Goal: Find contact information: Find contact information

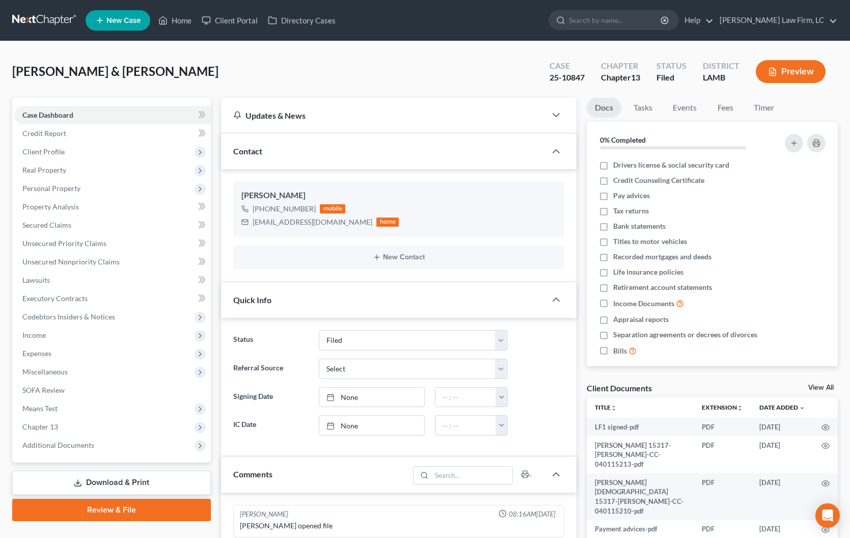
select select "2"
click at [178, 28] on link "Home" at bounding box center [174, 20] width 43 height 18
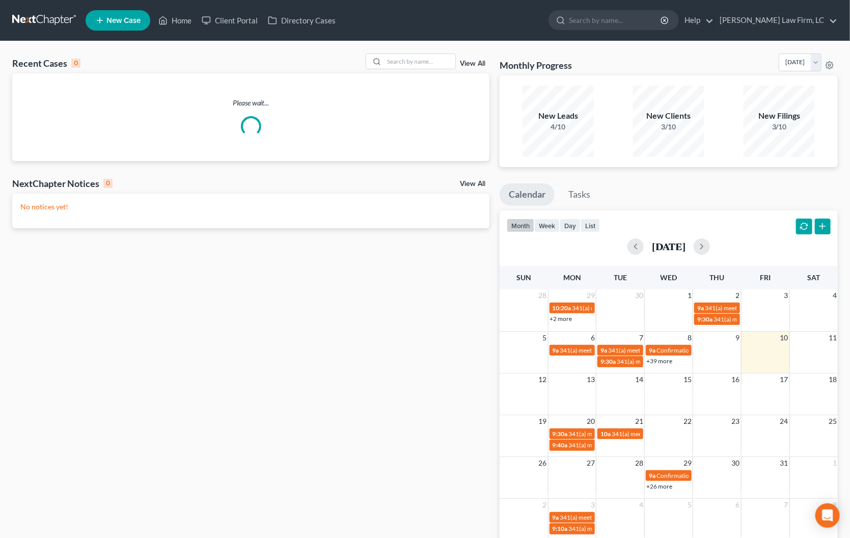
click at [391, 50] on div "Recent Cases 0 View All Please wait... NextChapter Notices 0 View All No notice…" at bounding box center [425, 305] width 850 height 529
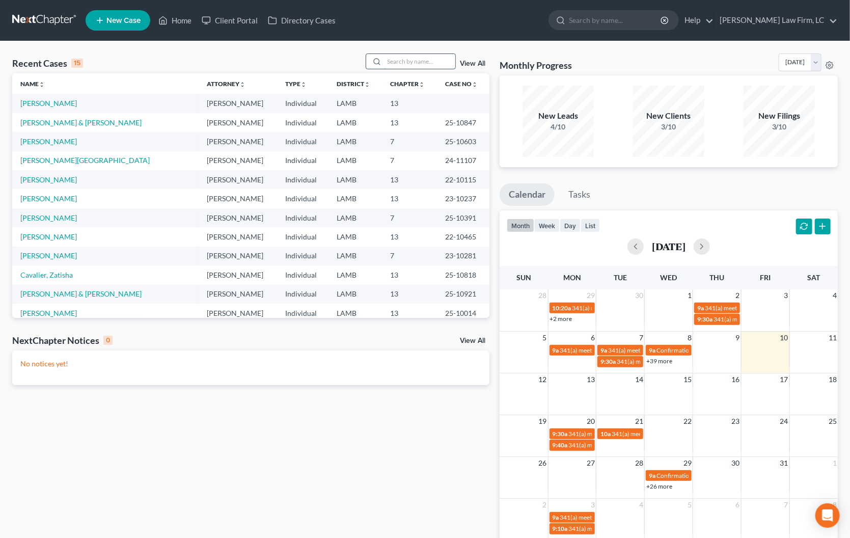
click at [392, 57] on input "search" at bounding box center [419, 61] width 71 height 15
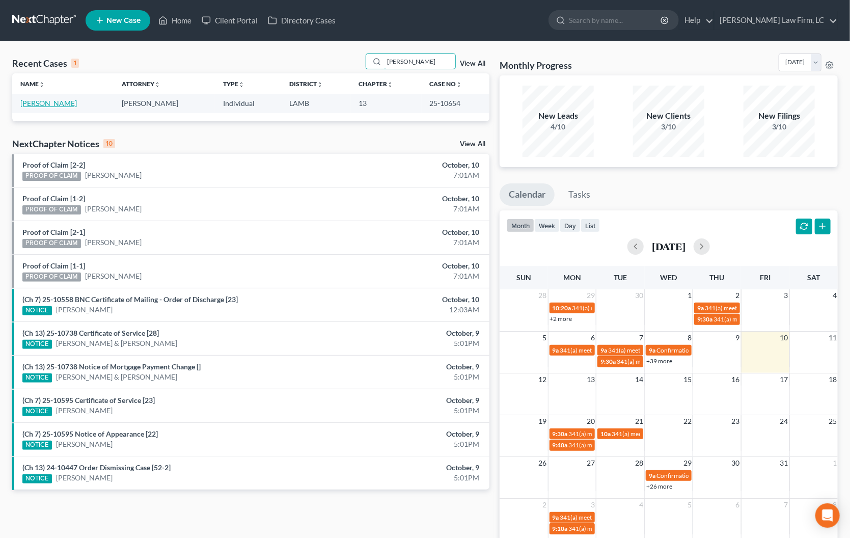
type input "[PERSON_NAME]"
click at [51, 106] on link "[PERSON_NAME]" at bounding box center [48, 103] width 57 height 9
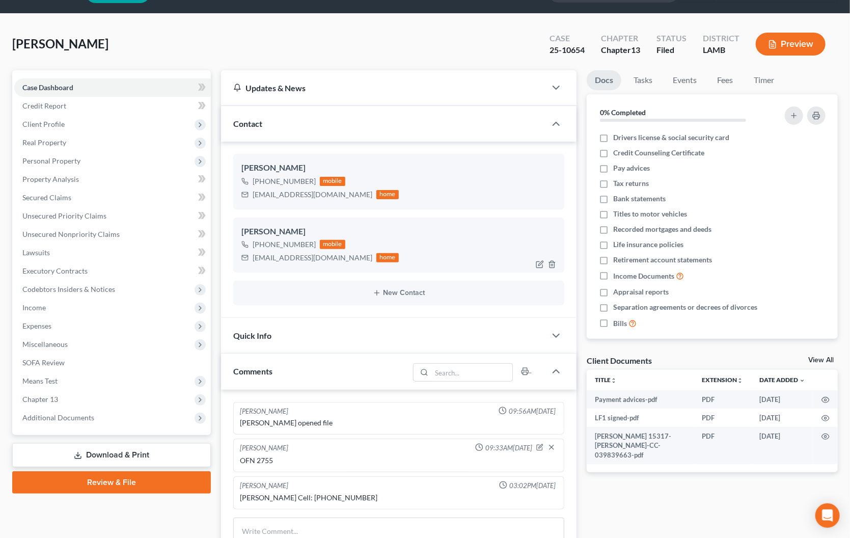
scroll to position [29, 0]
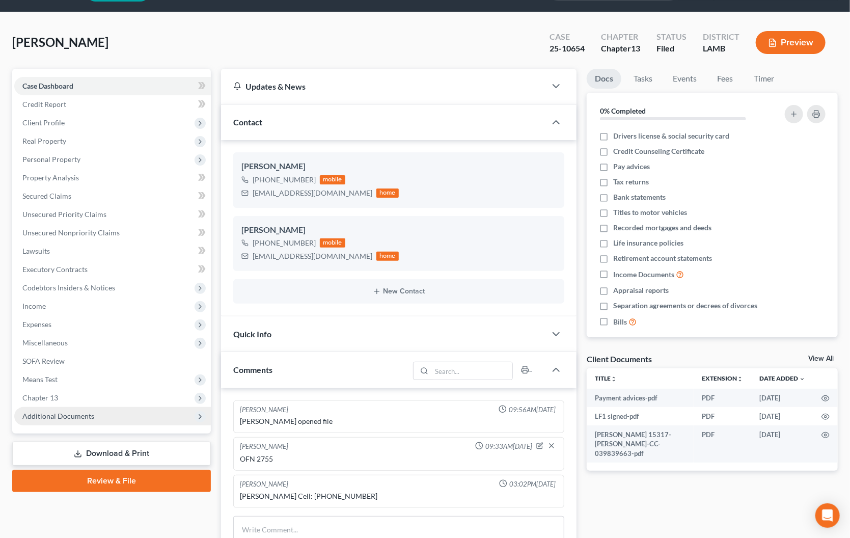
click at [83, 411] on span "Additional Documents" at bounding box center [58, 415] width 72 height 9
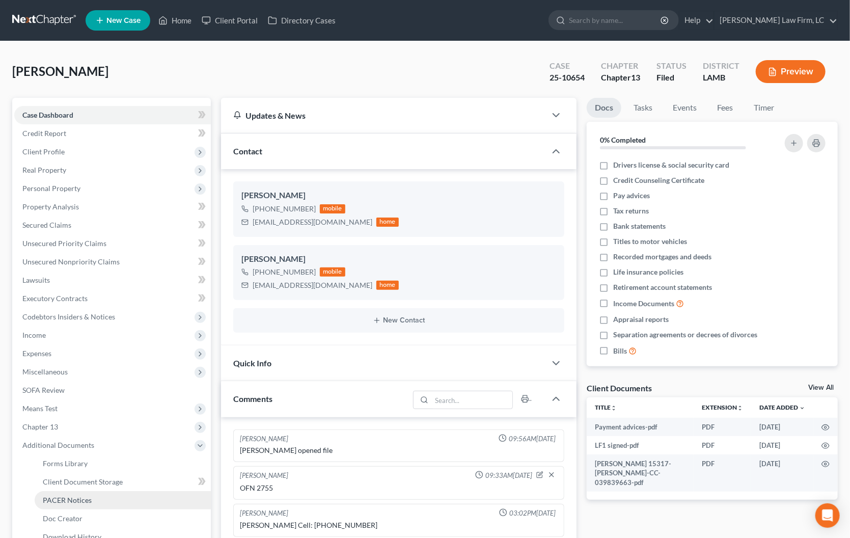
scroll to position [0, 0]
click at [83, 496] on span "PACER Notices" at bounding box center [67, 500] width 49 height 9
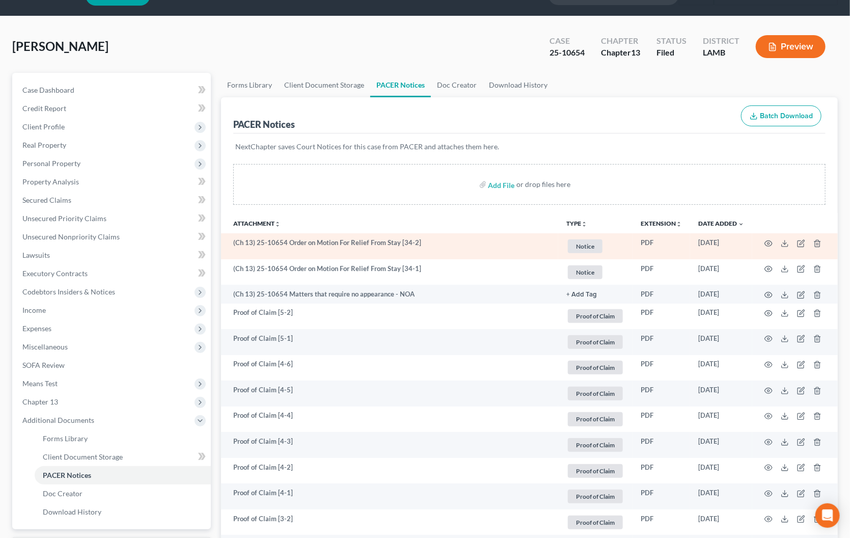
scroll to position [28, 0]
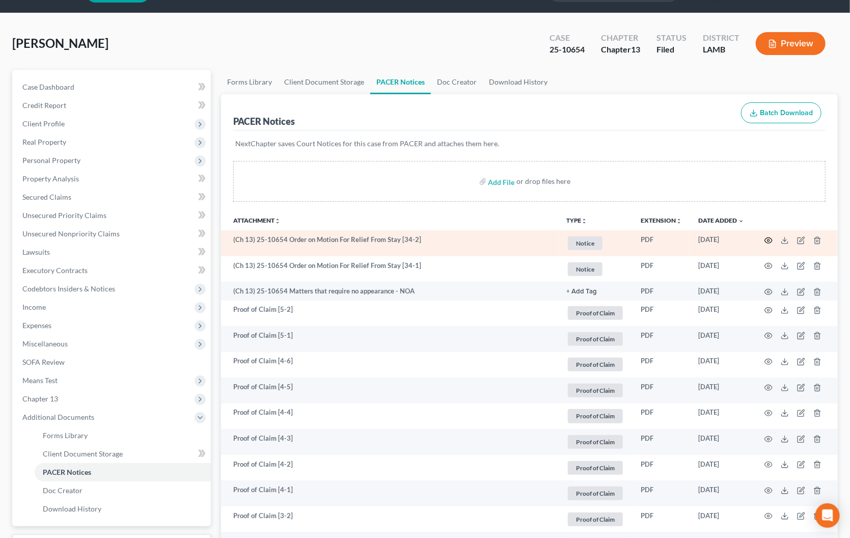
click at [765, 238] on icon "button" at bounding box center [769, 240] width 8 height 6
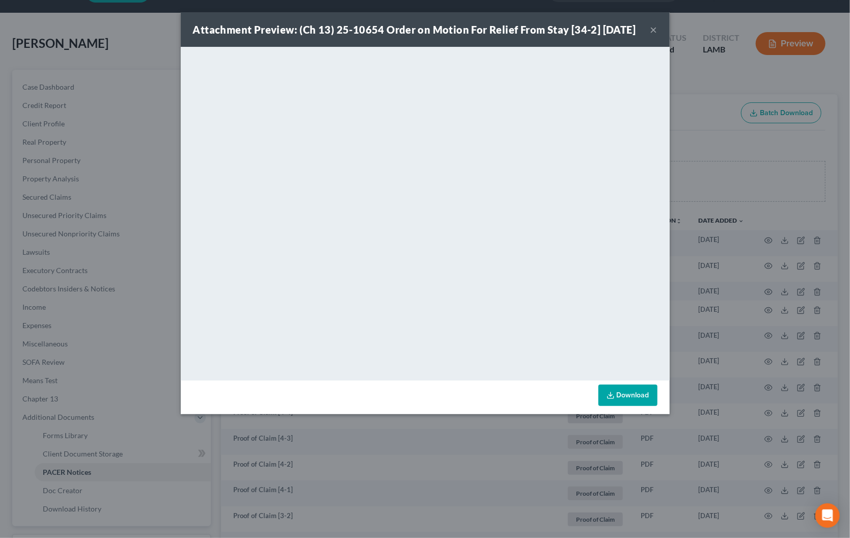
click at [636, 35] on div "Attachment Preview: (Ch 13) 25-10654 Order on Motion For Relief From Stay [34-2…" at bounding box center [414, 29] width 443 height 14
click at [653, 36] on button "×" at bounding box center [653, 29] width 7 height 12
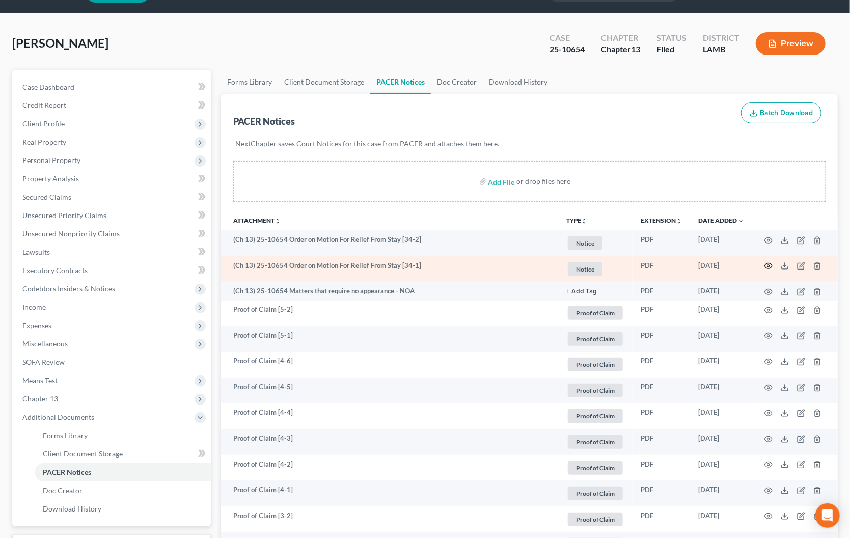
click at [768, 263] on icon "button" at bounding box center [768, 266] width 8 height 8
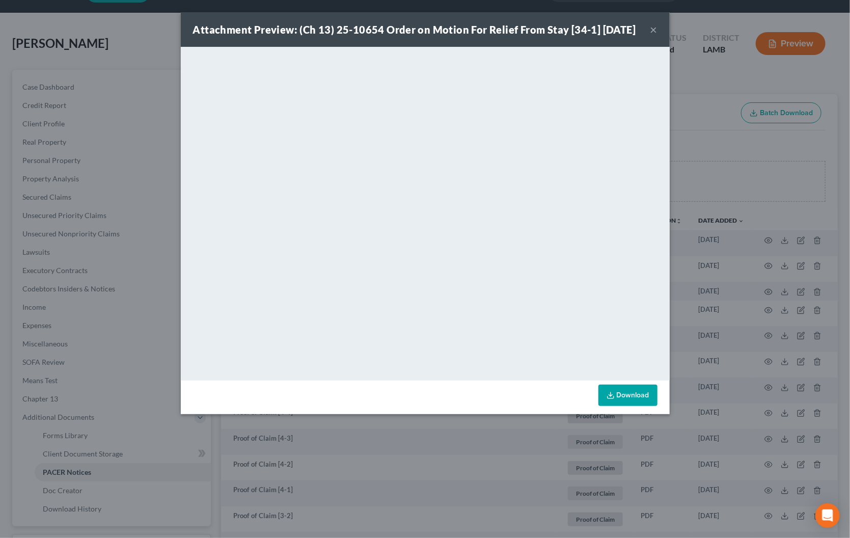
click at [653, 36] on button "×" at bounding box center [653, 29] width 7 height 12
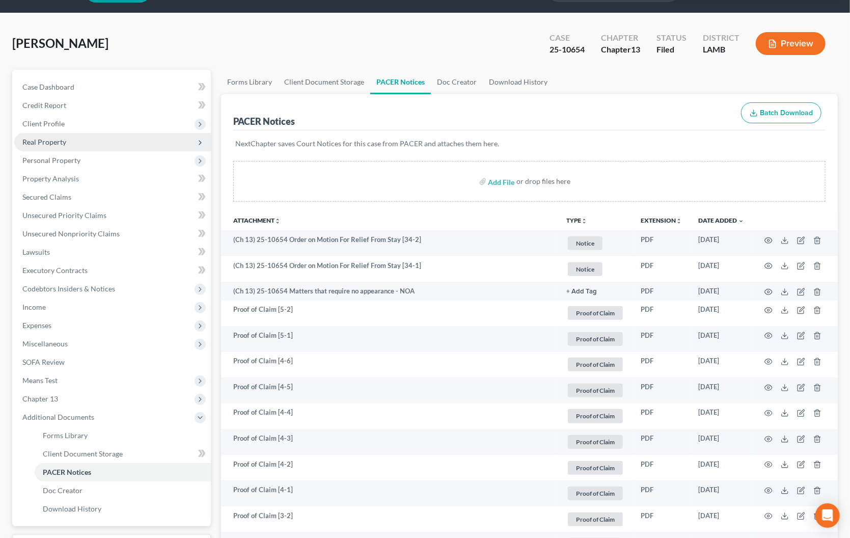
click at [114, 138] on span "Real Property" at bounding box center [112, 142] width 197 height 18
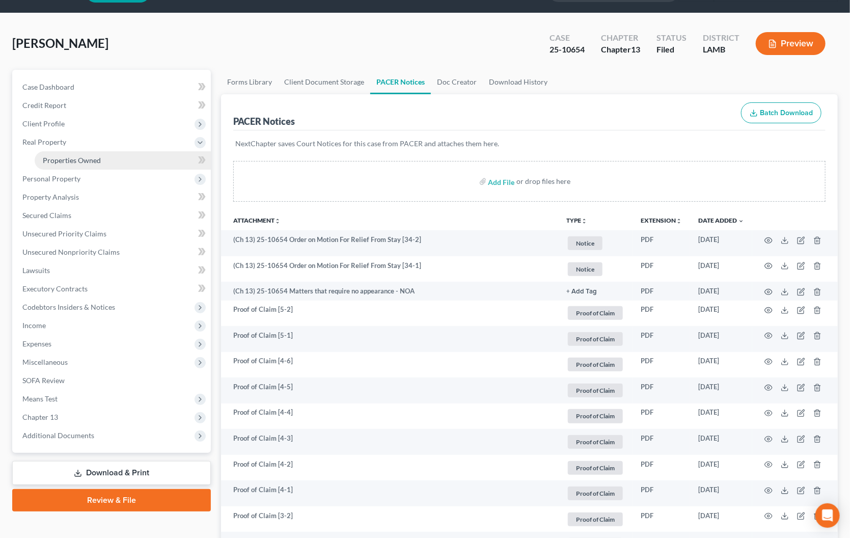
click at [108, 164] on link "Properties Owned" at bounding box center [123, 160] width 176 height 18
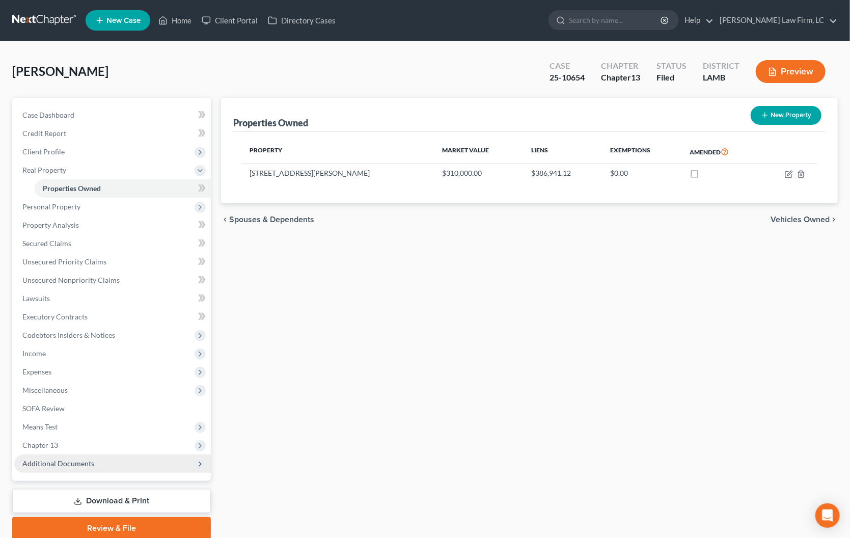
click at [90, 459] on span "Additional Documents" at bounding box center [58, 463] width 72 height 9
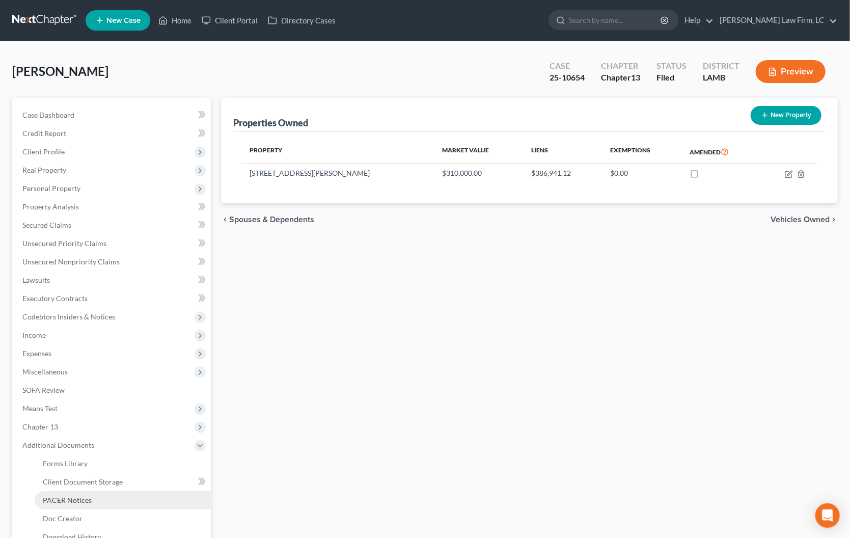
click at [90, 491] on link "PACER Notices" at bounding box center [123, 500] width 176 height 18
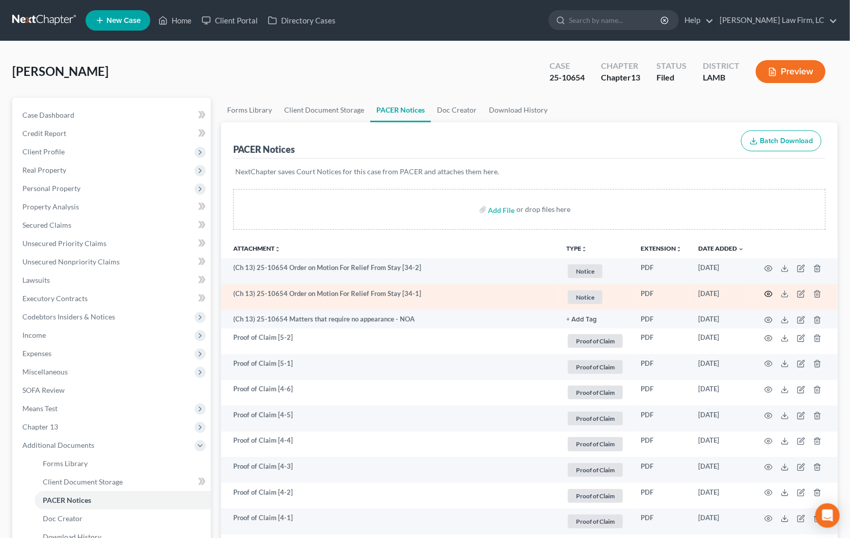
click at [765, 292] on icon "button" at bounding box center [768, 294] width 8 height 8
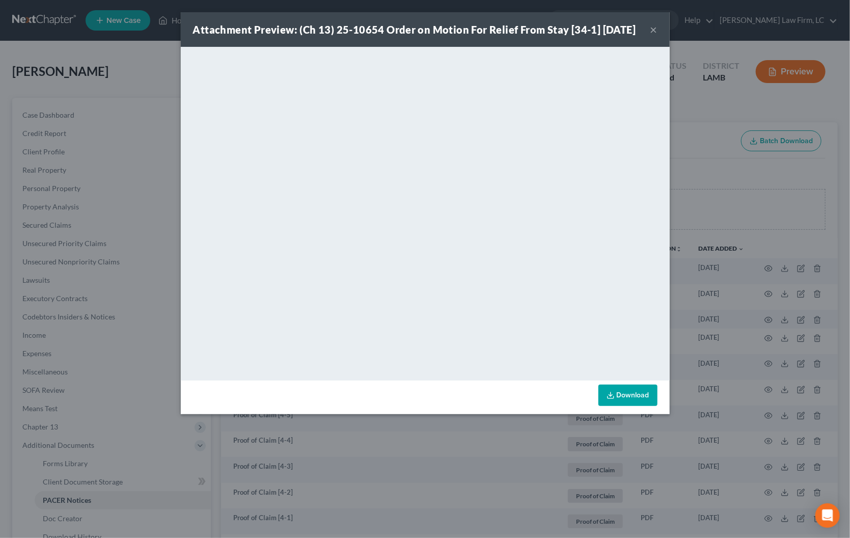
click at [651, 36] on button "×" at bounding box center [653, 29] width 7 height 12
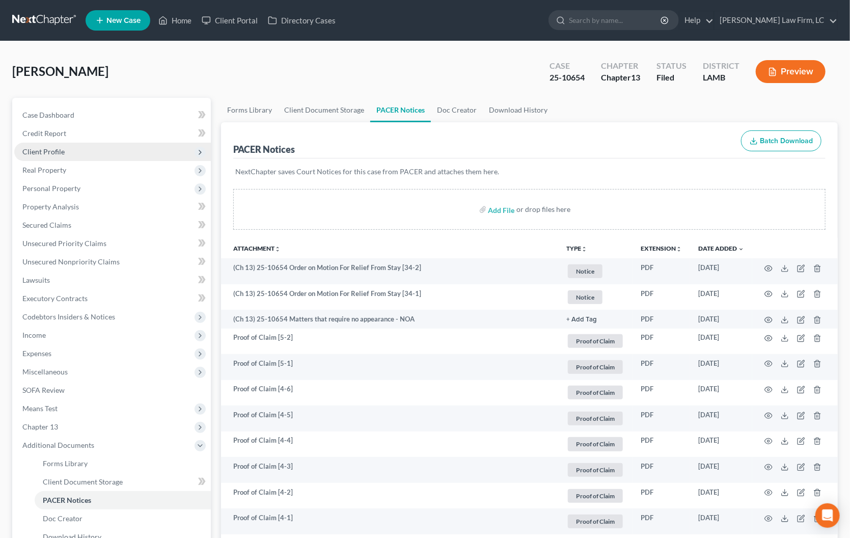
click at [77, 157] on span "Client Profile" at bounding box center [112, 152] width 197 height 18
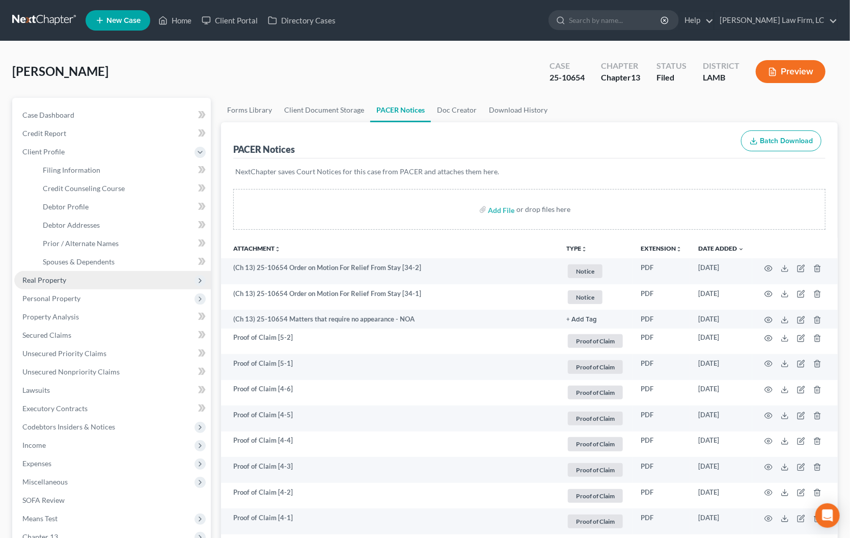
click at [56, 271] on span "Real Property" at bounding box center [112, 280] width 197 height 18
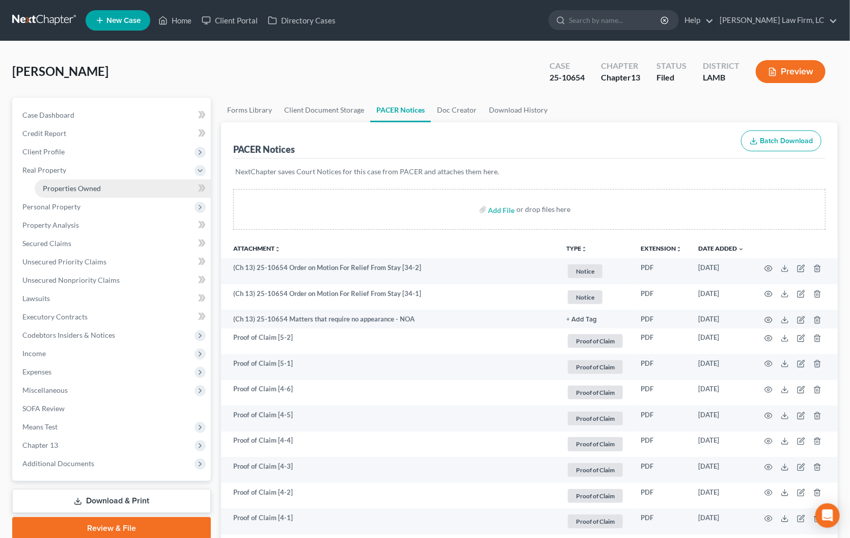
click at [74, 186] on span "Properties Owned" at bounding box center [72, 188] width 58 height 9
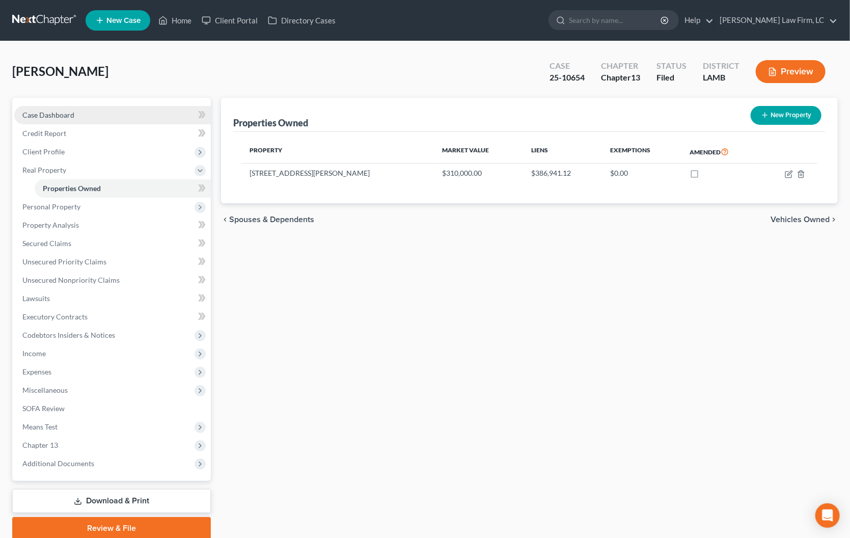
click at [81, 113] on link "Case Dashboard" at bounding box center [112, 115] width 197 height 18
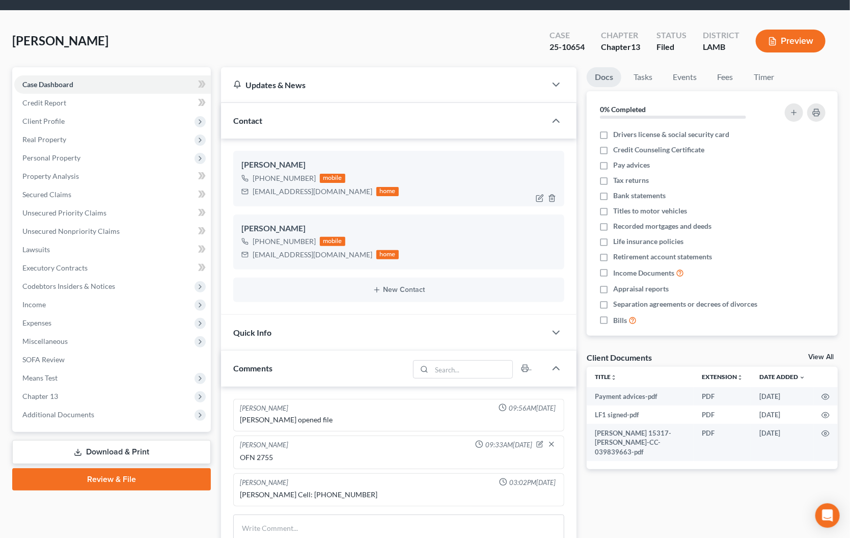
scroll to position [29, 0]
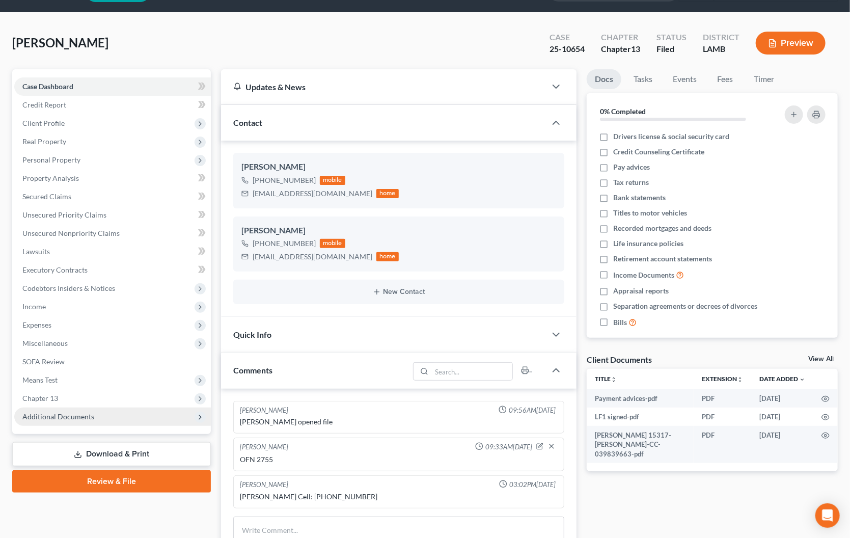
click at [161, 407] on span "Additional Documents" at bounding box center [112, 416] width 197 height 18
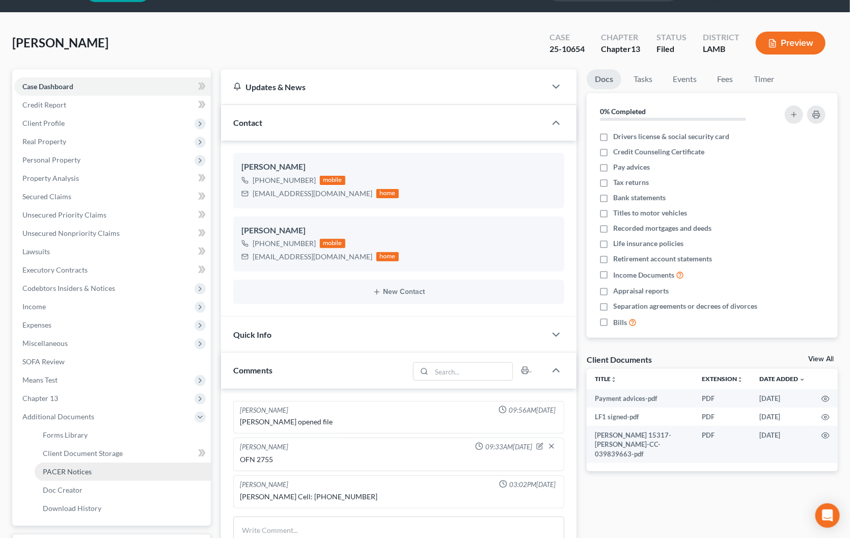
click at [148, 462] on link "PACER Notices" at bounding box center [123, 471] width 176 height 18
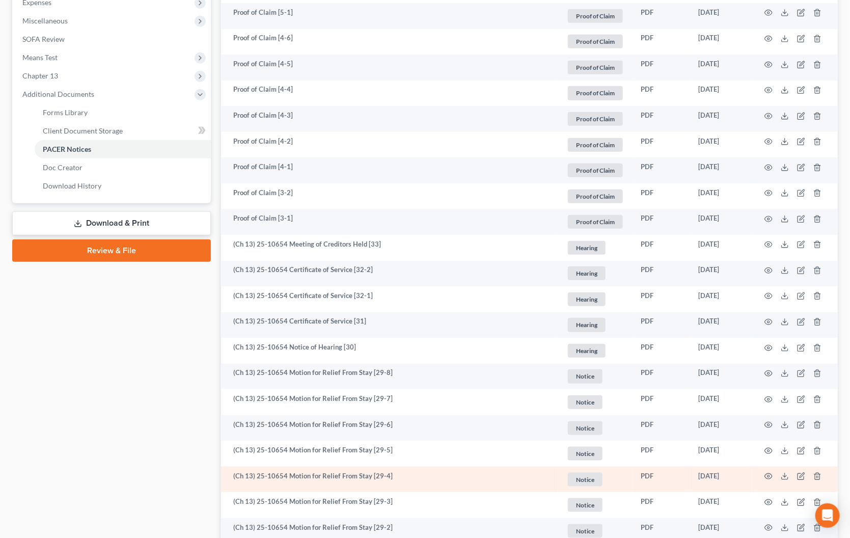
scroll to position [352, 0]
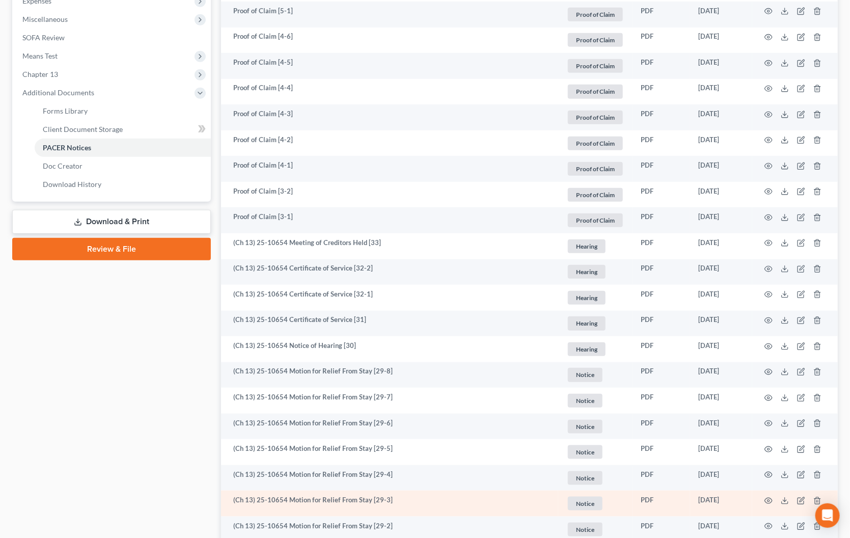
click at [763, 491] on td at bounding box center [795, 503] width 86 height 26
click at [766, 497] on icon "button" at bounding box center [768, 501] width 8 height 8
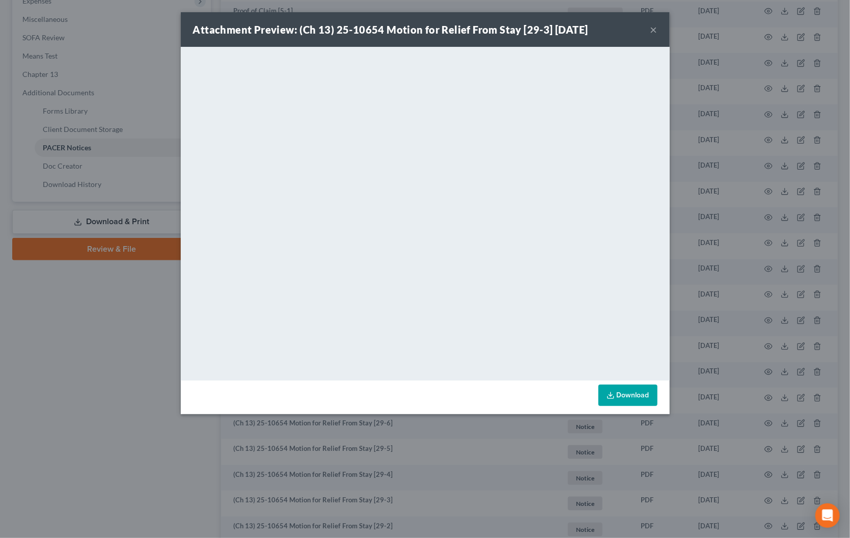
click at [652, 30] on button "×" at bounding box center [653, 29] width 7 height 12
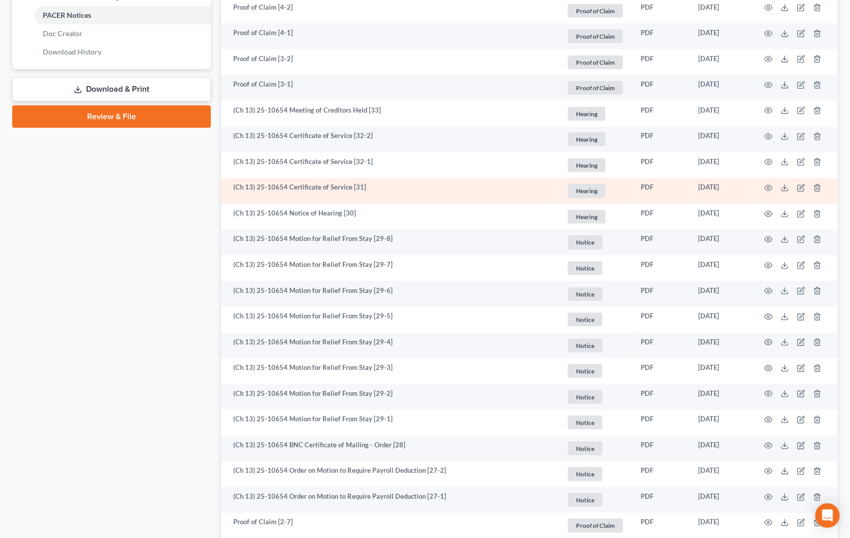
scroll to position [512, 0]
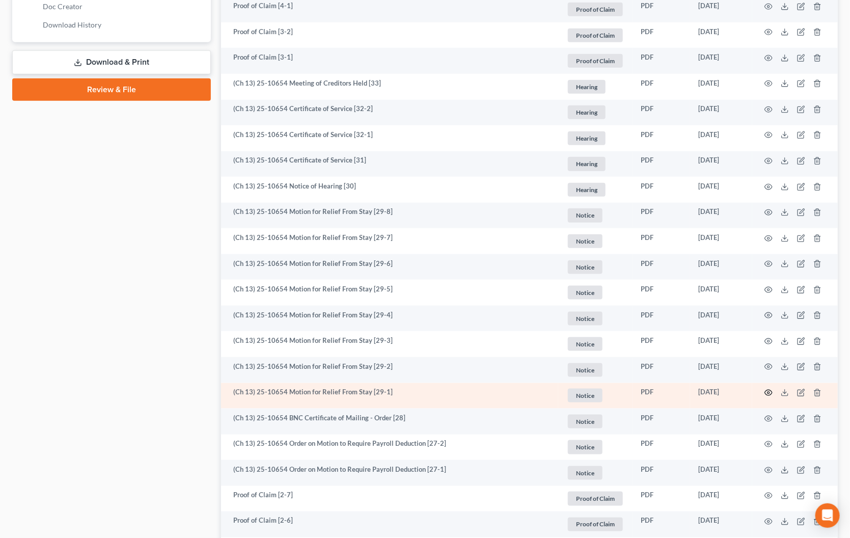
click at [772, 390] on icon "button" at bounding box center [769, 393] width 8 height 6
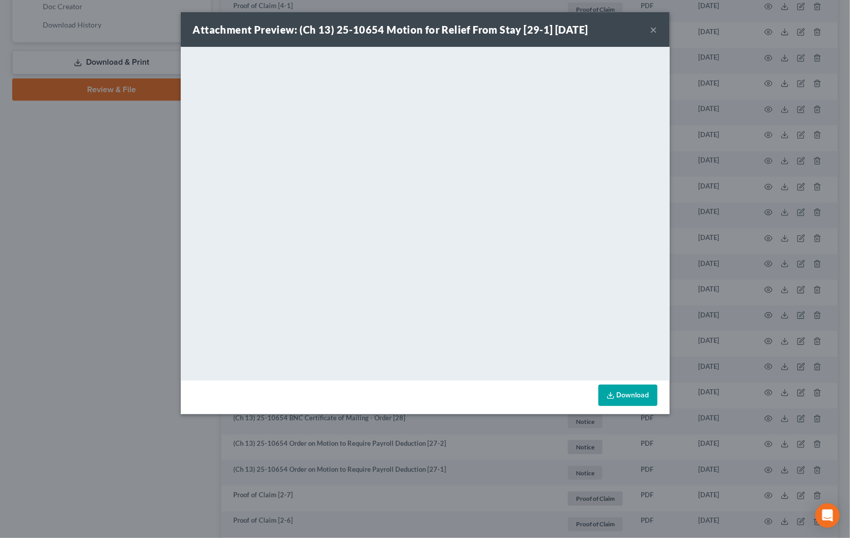
click at [651, 32] on button "×" at bounding box center [653, 29] width 7 height 12
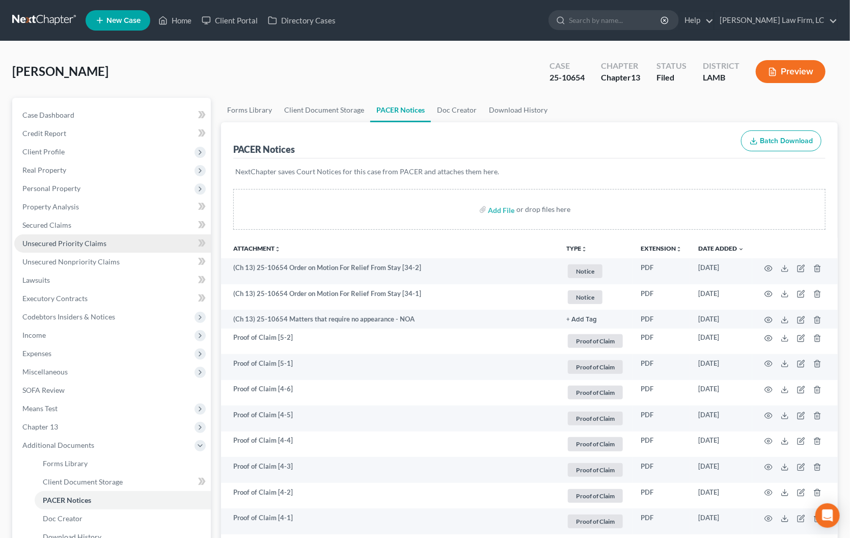
scroll to position [0, 0]
click at [79, 116] on link "Case Dashboard" at bounding box center [112, 115] width 197 height 18
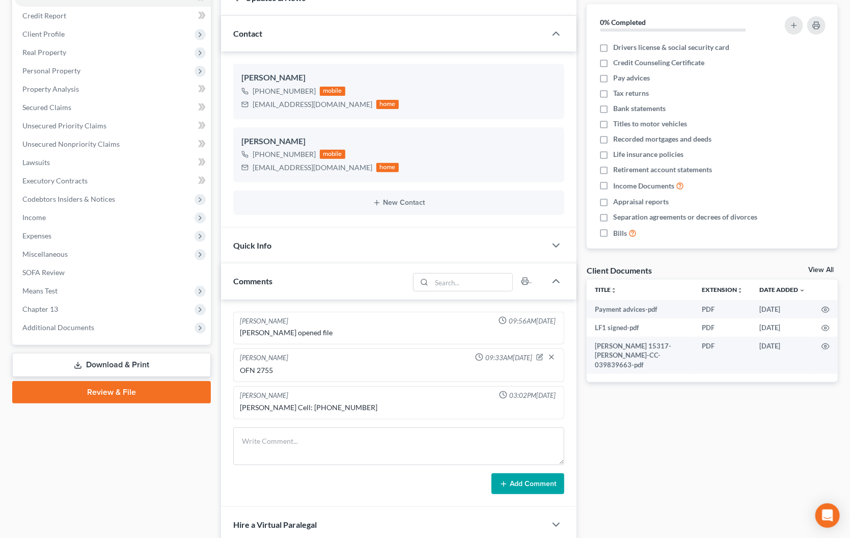
scroll to position [118, 0]
drag, startPoint x: 318, startPoint y: 402, endPoint x: 271, endPoint y: 403, distance: 47.4
click at [271, 403] on div "[PERSON_NAME] Cell: [PHONE_NUMBER]" at bounding box center [399, 407] width 318 height 10
copy div "[PHONE_NUMBER]"
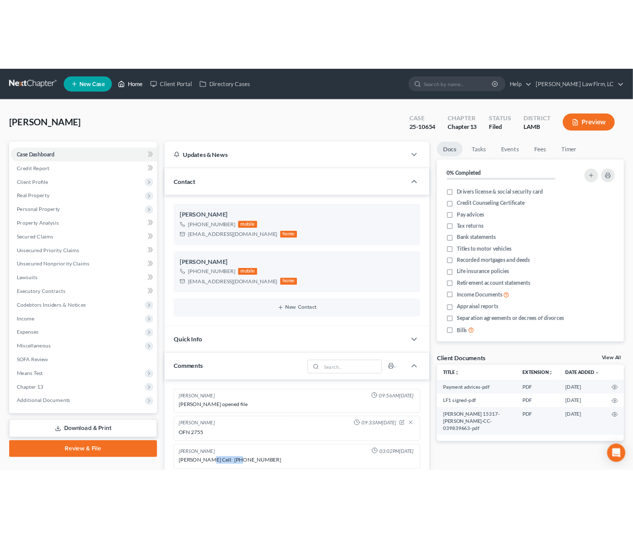
scroll to position [0, 0]
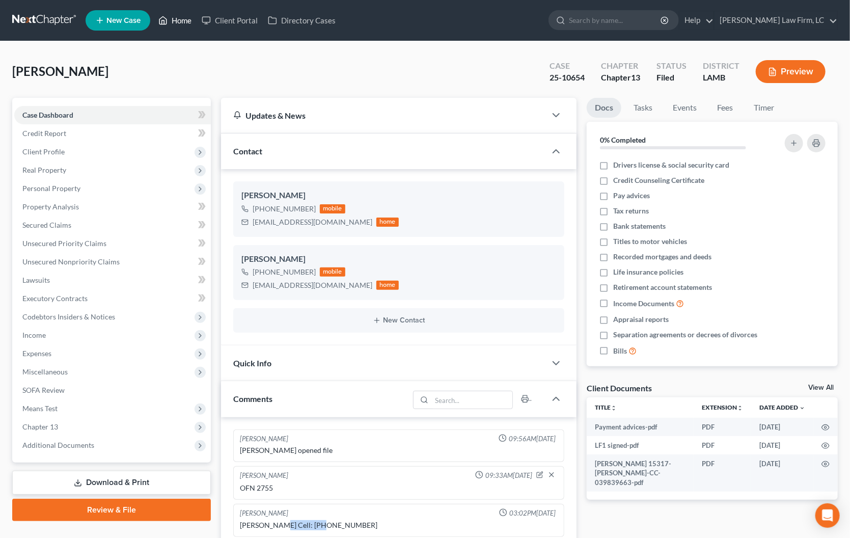
click at [180, 16] on link "Home" at bounding box center [174, 20] width 43 height 18
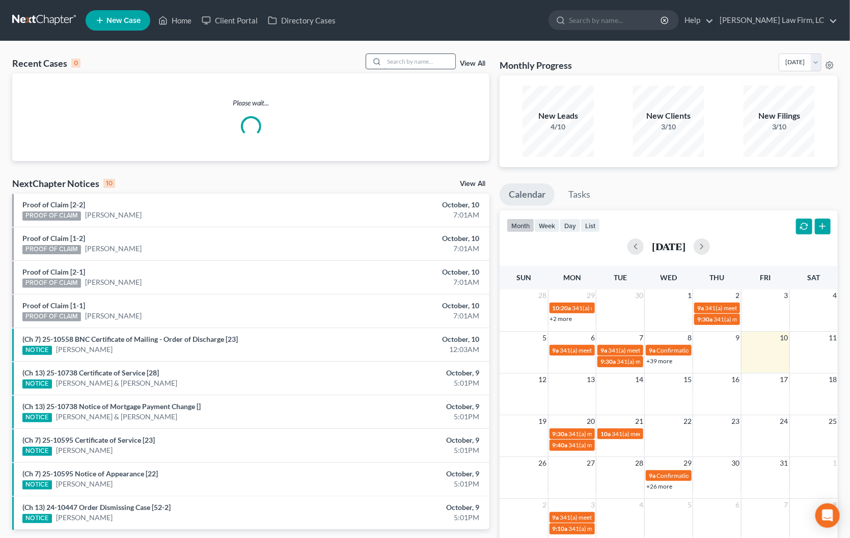
click at [408, 56] on input "search" at bounding box center [419, 61] width 71 height 15
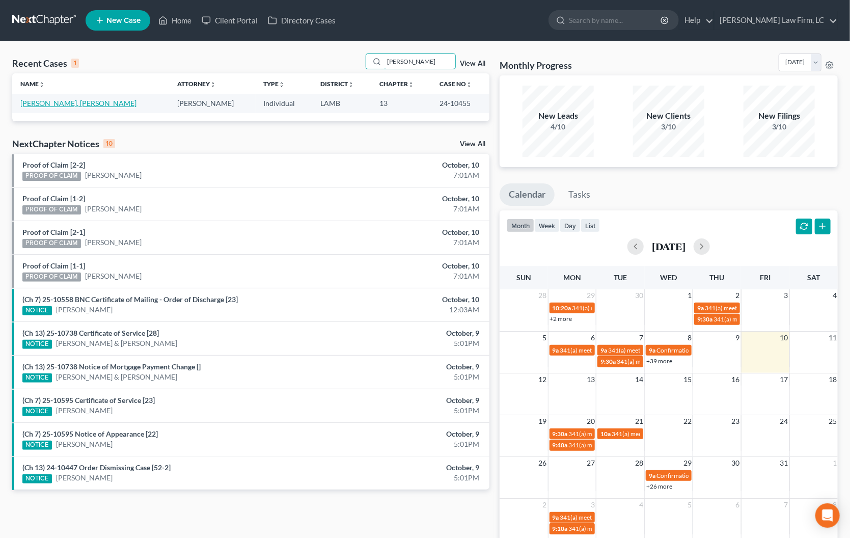
type input "[PERSON_NAME]"
click at [87, 104] on link "[PERSON_NAME], [PERSON_NAME]" at bounding box center [78, 103] width 116 height 9
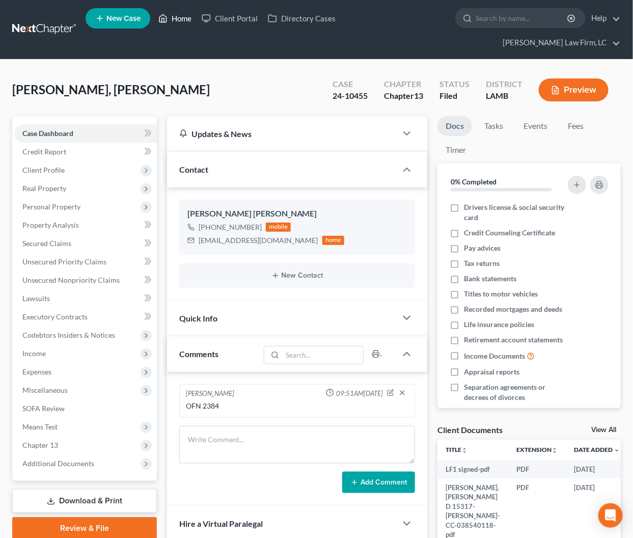
click at [176, 19] on link "Home" at bounding box center [174, 18] width 43 height 18
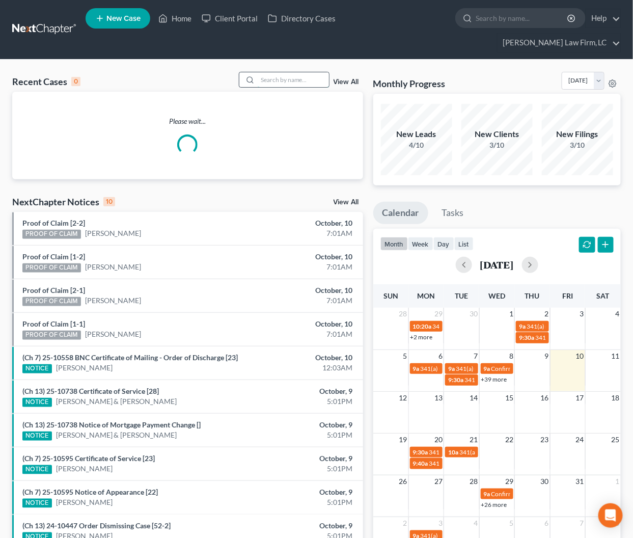
click at [285, 72] on input "search" at bounding box center [293, 79] width 71 height 15
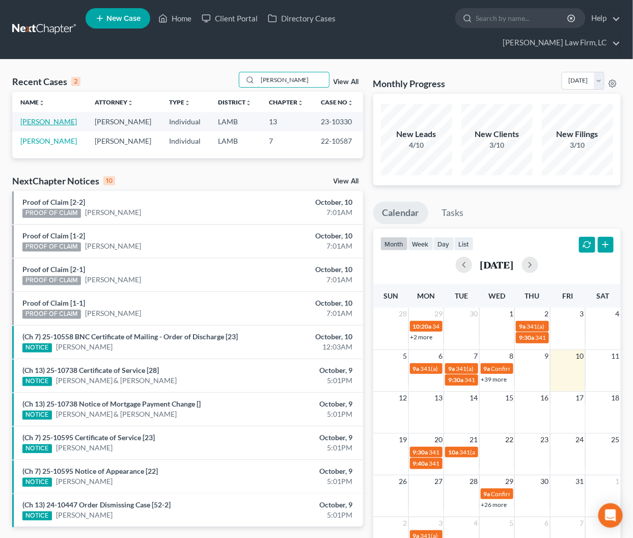
type input "[PERSON_NAME]"
click at [59, 117] on link "[PERSON_NAME]" at bounding box center [48, 121] width 57 height 9
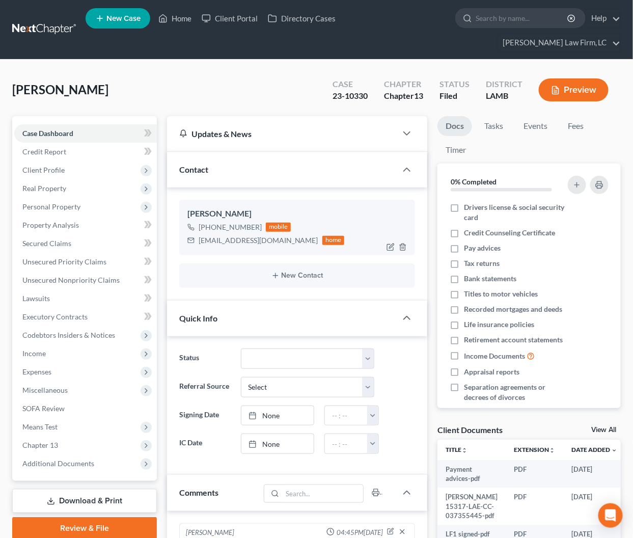
drag, startPoint x: 257, startPoint y: 206, endPoint x: 209, endPoint y: 208, distance: 47.9
click at [209, 222] on div "[PHONE_NUMBER]" at bounding box center [230, 227] width 63 height 10
click at [250, 208] on div "[PERSON_NAME]" at bounding box center [297, 214] width 220 height 12
drag, startPoint x: 258, startPoint y: 206, endPoint x: 208, endPoint y: 211, distance: 50.6
click at [208, 221] on div "[PHONE_NUMBER] mobile" at bounding box center [265, 227] width 157 height 13
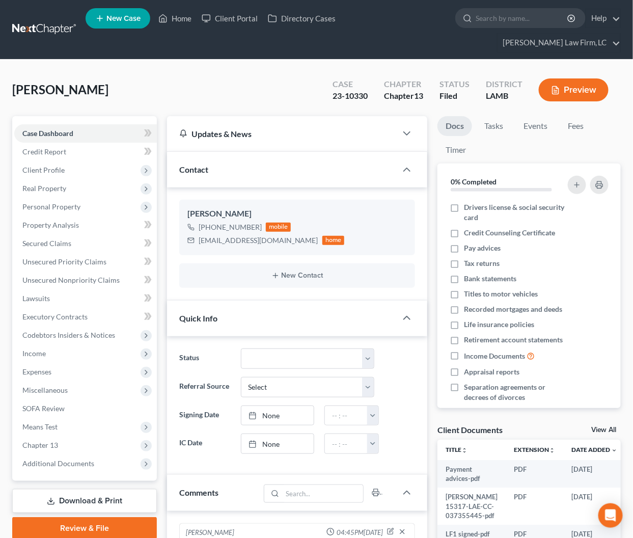
copy div "[PHONE_NUMBER]"
